Goal: Find specific page/section: Find specific page/section

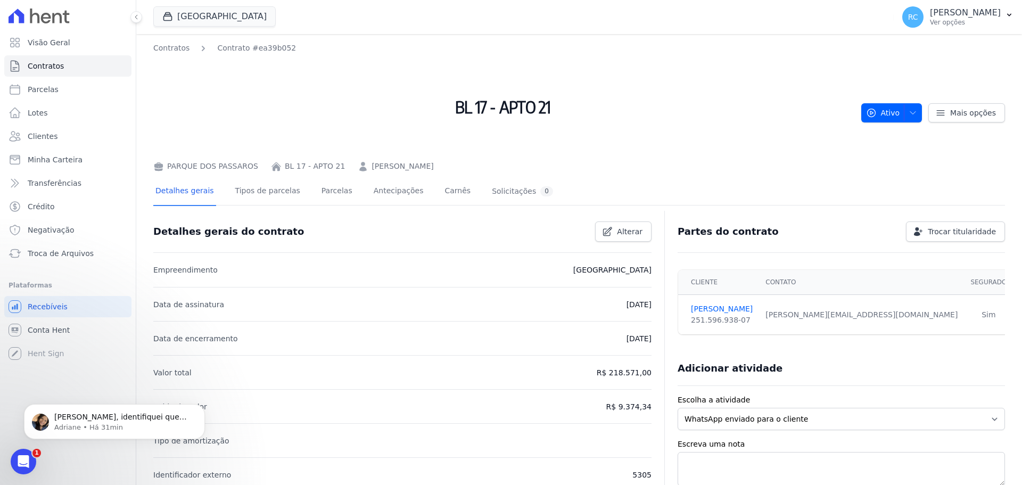
scroll to position [922, 0]
click at [219, 2] on div "[GEOGRAPHIC_DATA] [PERSON_NAME] EMPREENDIMENTOS IMOBILIARIOS [GEOGRAPHIC_DATA] …" at bounding box center [521, 16] width 736 height 35
click at [215, 14] on button "[GEOGRAPHIC_DATA]" at bounding box center [214, 16] width 122 height 20
click at [170, 18] on icon "button" at bounding box center [167, 16] width 11 height 11
click at [246, 14] on button "[GEOGRAPHIC_DATA]" at bounding box center [214, 16] width 122 height 20
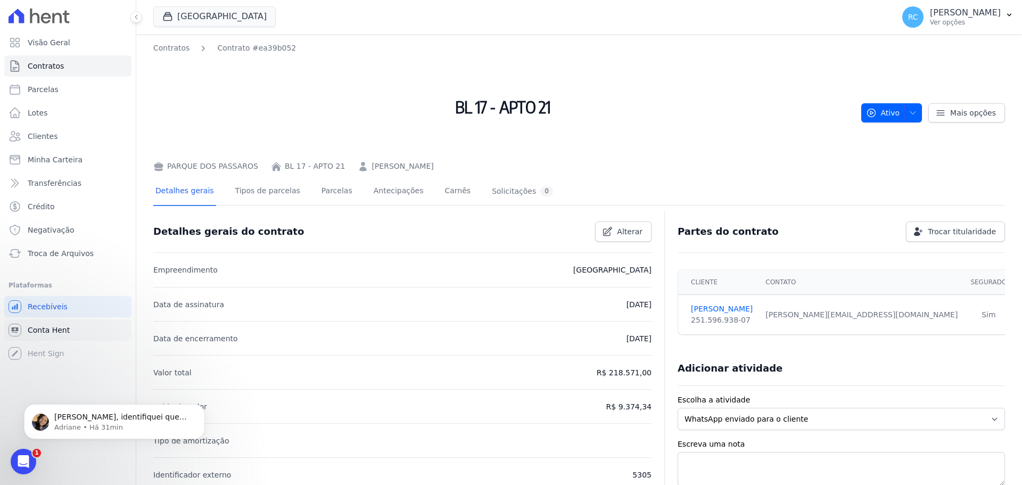
click at [60, 333] on span "Conta Hent" at bounding box center [49, 330] width 42 height 11
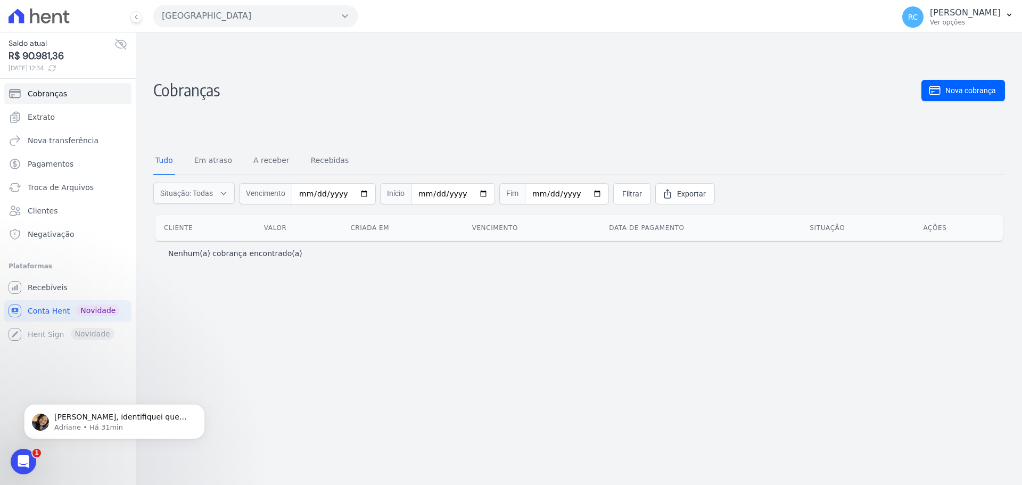
click at [252, 19] on button "[GEOGRAPHIC_DATA]" at bounding box center [255, 15] width 204 height 21
click at [239, 22] on button "[GEOGRAPHIC_DATA]" at bounding box center [255, 15] width 204 height 21
click at [69, 187] on span "Troca de Arquivos" at bounding box center [61, 187] width 66 height 11
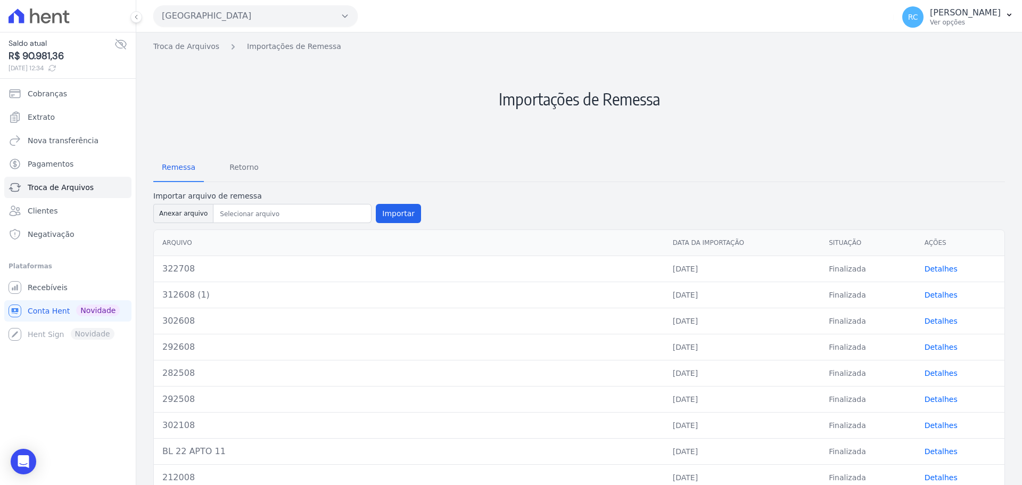
click at [236, 16] on button "[GEOGRAPHIC_DATA]" at bounding box center [255, 15] width 204 height 21
click at [234, 14] on button "[GEOGRAPHIC_DATA]" at bounding box center [255, 15] width 204 height 21
click at [86, 189] on span "Troca de Arquivos" at bounding box center [61, 187] width 66 height 11
